Goal: Task Accomplishment & Management: Complete application form

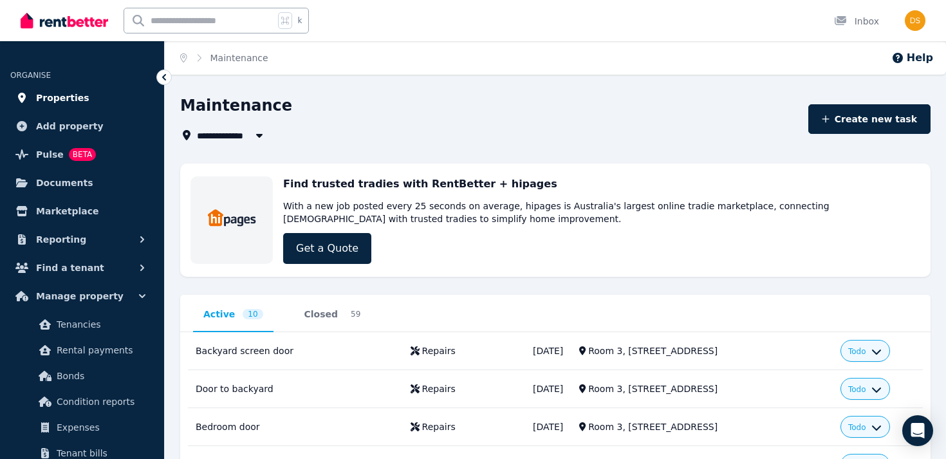
click at [98, 102] on link "Properties" at bounding box center [81, 98] width 143 height 26
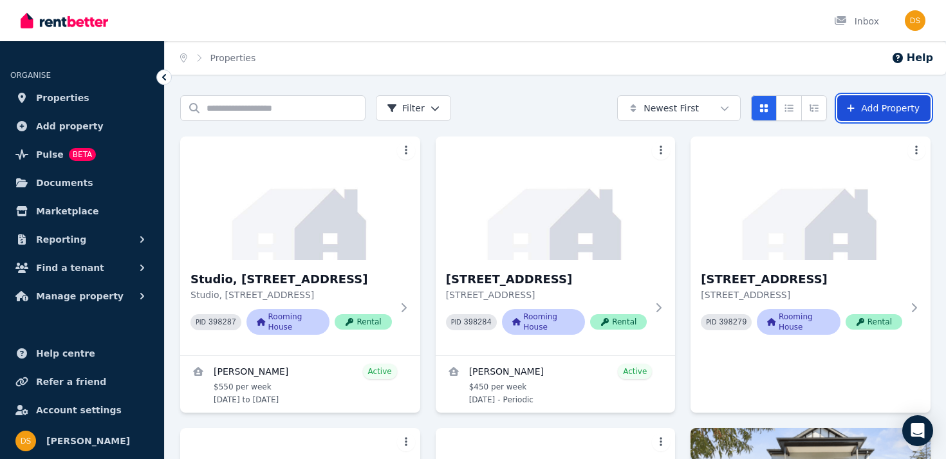
click at [858, 108] on link "Add Property" at bounding box center [883, 108] width 93 height 26
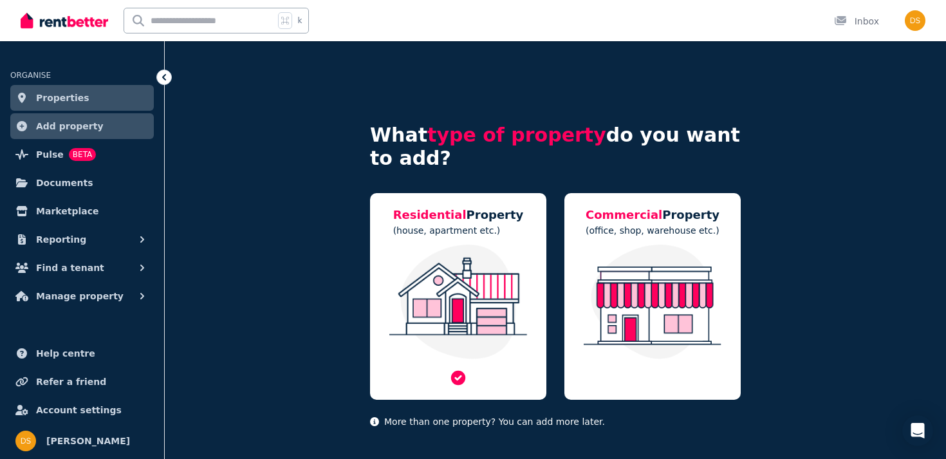
click at [379, 259] on div "Residential Property (house, apartment etc.)" at bounding box center [458, 296] width 176 height 207
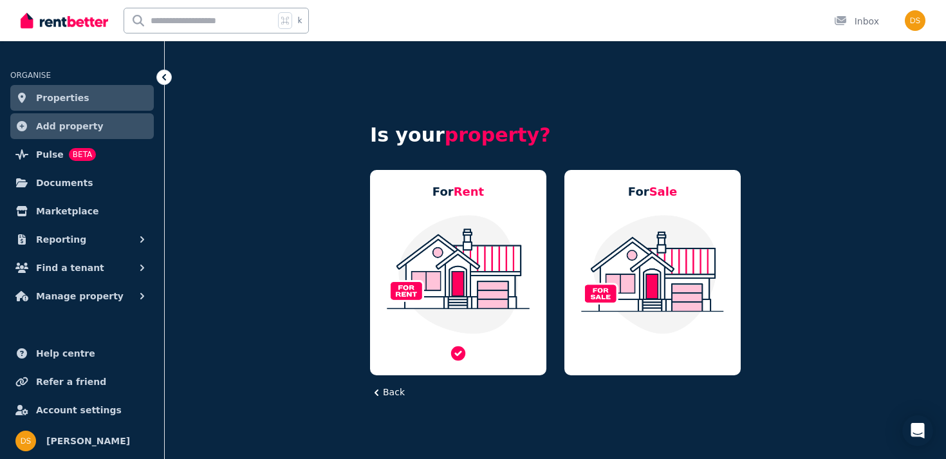
click at [493, 247] on img at bounding box center [458, 274] width 151 height 121
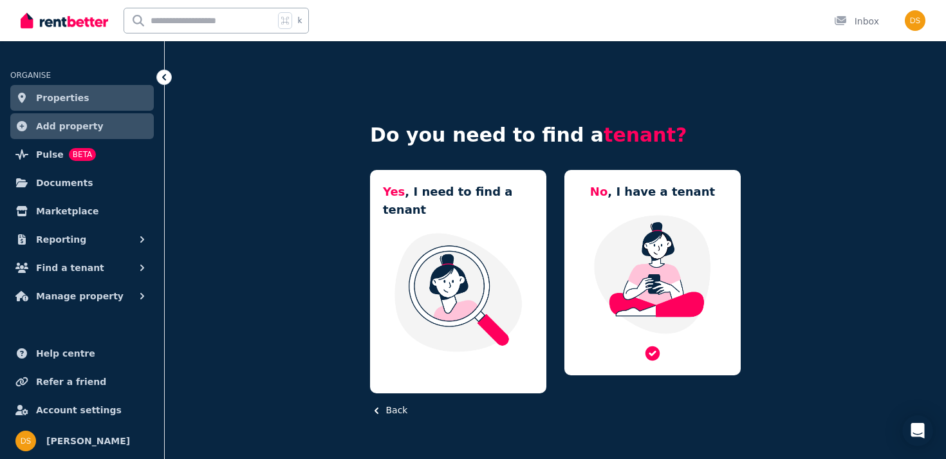
click at [620, 255] on img at bounding box center [652, 274] width 151 height 121
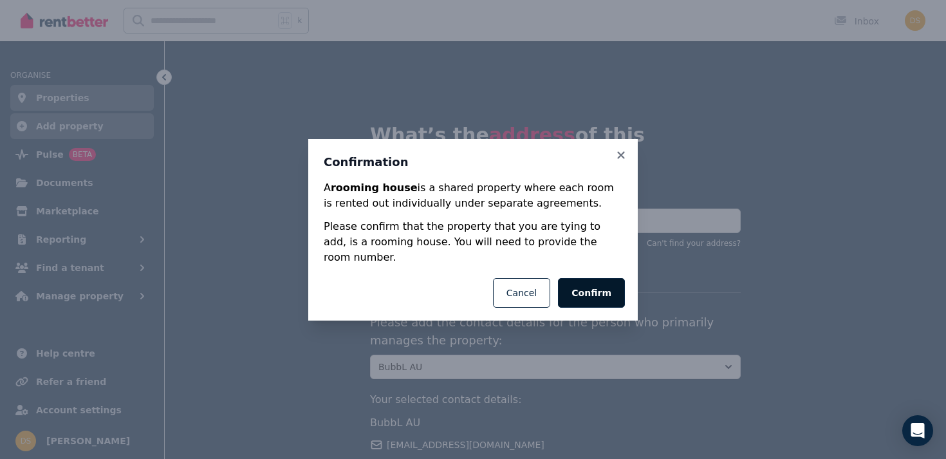
click at [590, 281] on button "Confirm" at bounding box center [591, 293] width 67 height 30
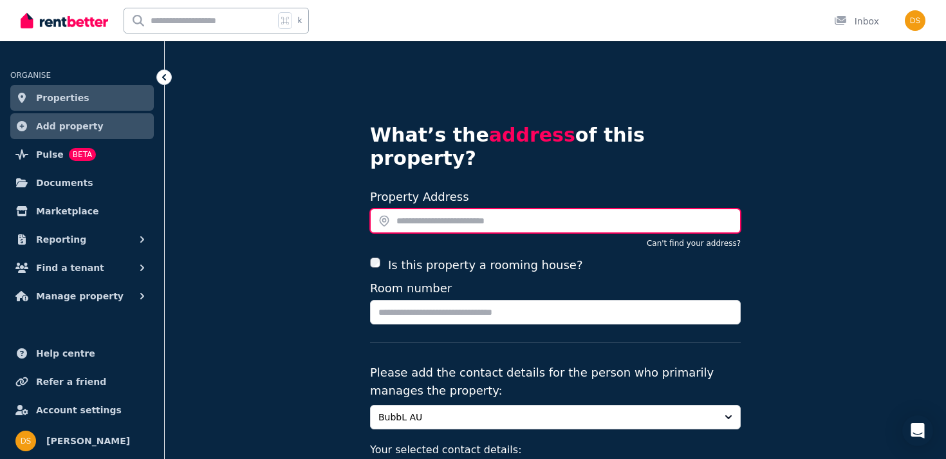
click at [438, 208] on input "text" at bounding box center [555, 220] width 371 height 24
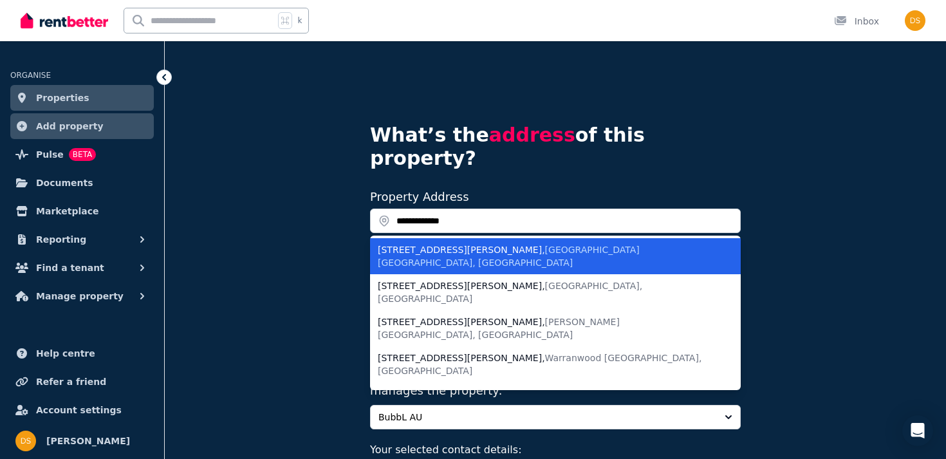
click at [443, 243] on div "[STREET_ADDRESS][PERSON_NAME]" at bounding box center [548, 256] width 340 height 26
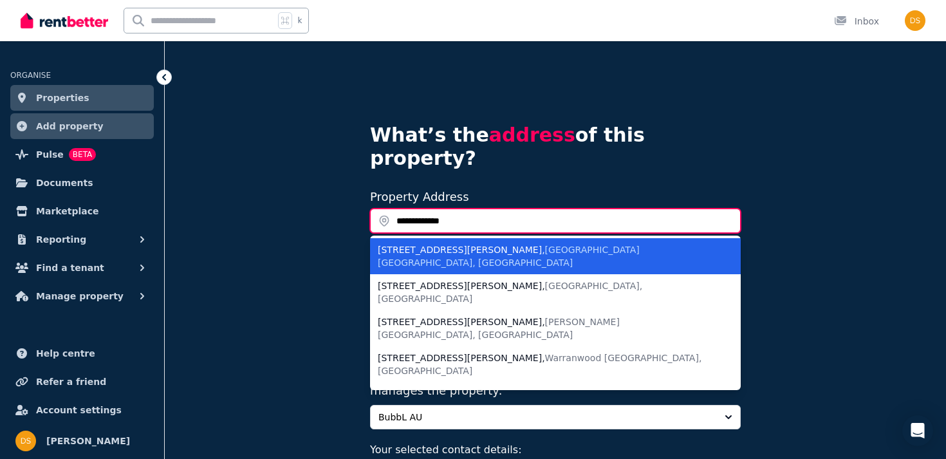
type input "**********"
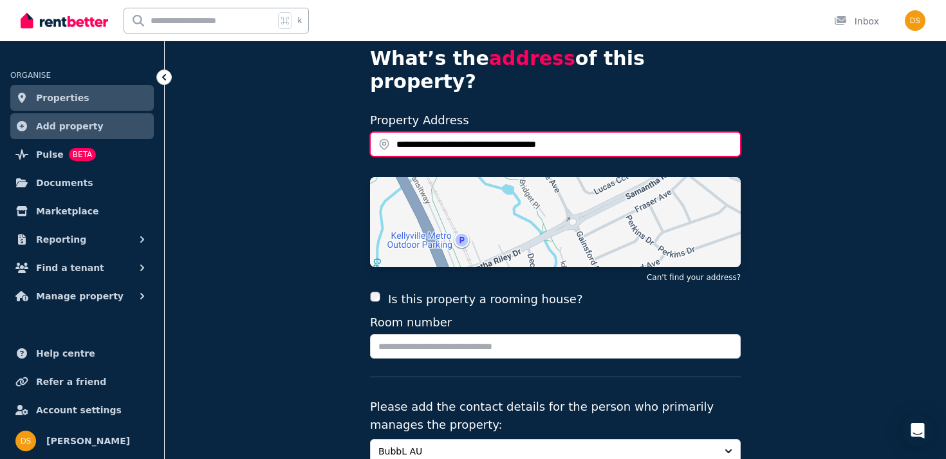
scroll to position [78, 0]
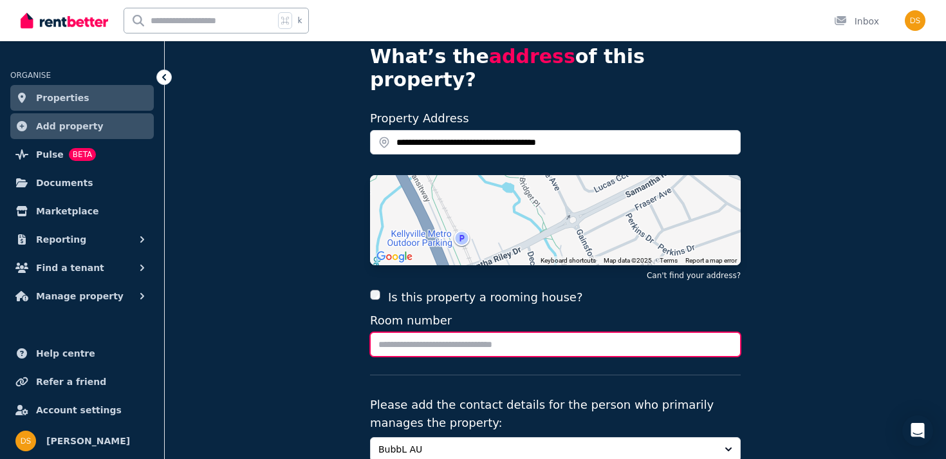
click at [402, 332] on input "Room number" at bounding box center [555, 344] width 371 height 24
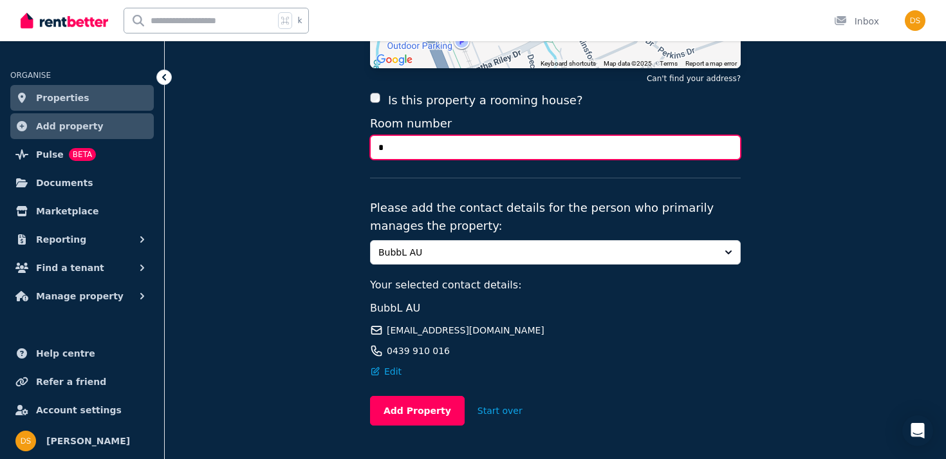
scroll to position [291, 0]
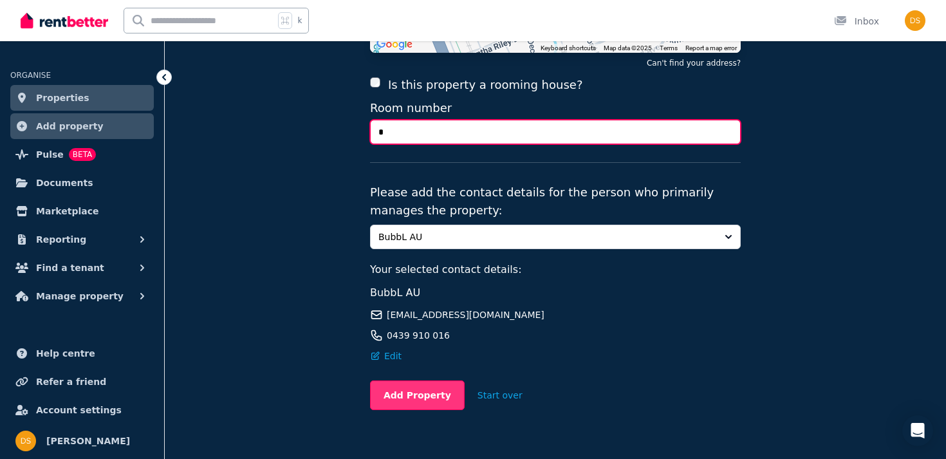
type input "*"
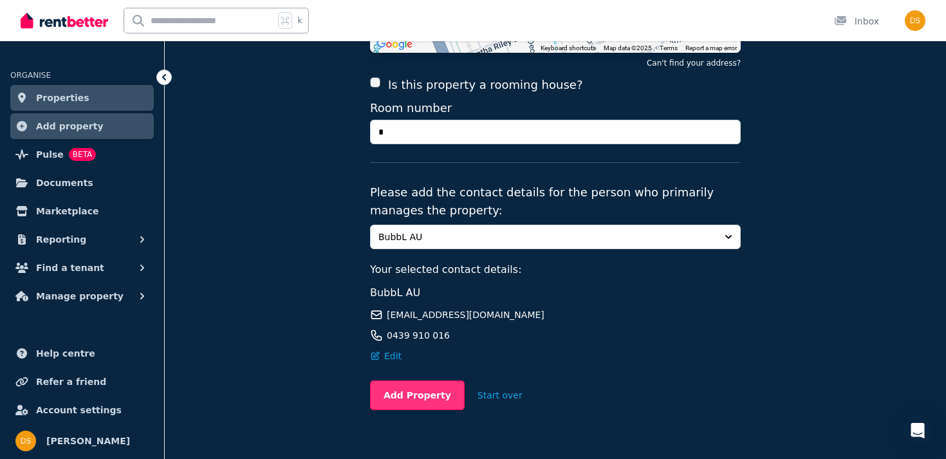
click at [397, 380] on button "Add Property" at bounding box center [417, 395] width 95 height 30
